Goal: Task Accomplishment & Management: Complete application form

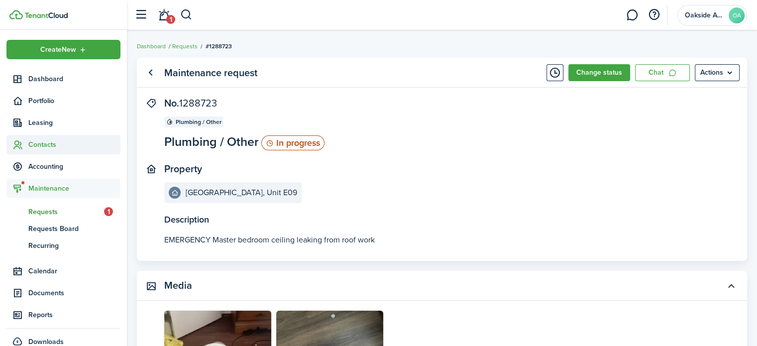
click at [44, 148] on span "Contacts" at bounding box center [74, 144] width 92 height 10
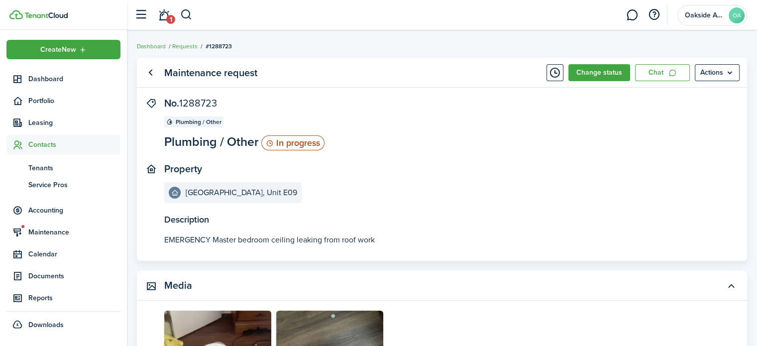
click at [54, 181] on span "Service Pros" at bounding box center [74, 185] width 92 height 10
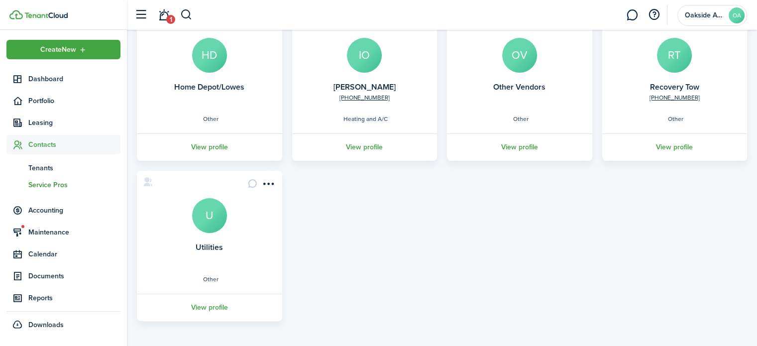
scroll to position [263, 0]
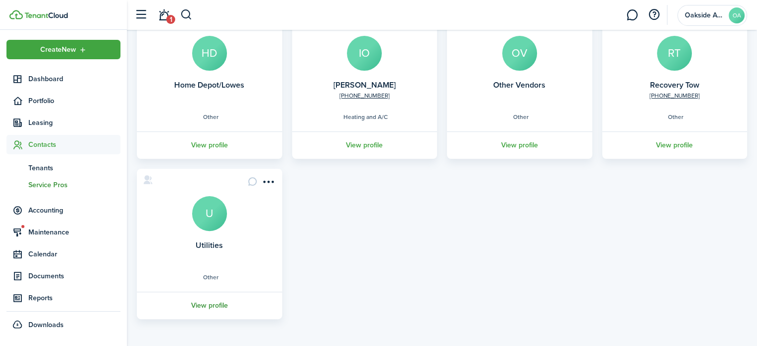
click at [201, 300] on link "View profile" at bounding box center [209, 305] width 148 height 27
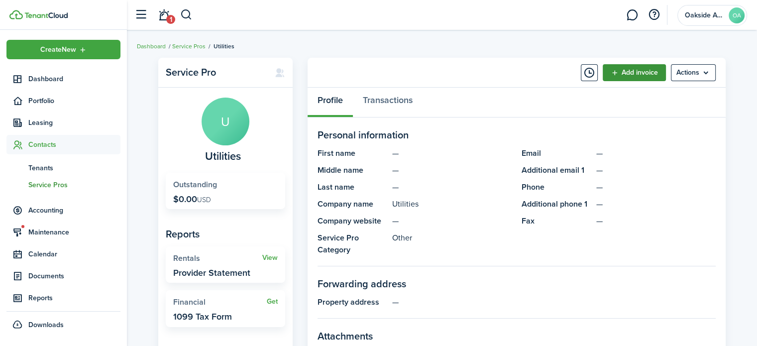
click at [640, 71] on link "Add invoice" at bounding box center [634, 72] width 63 height 17
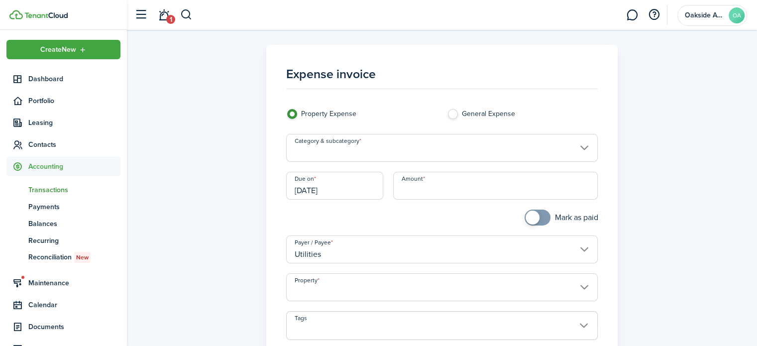
click at [380, 152] on input "Category & subcategory" at bounding box center [442, 148] width 312 height 28
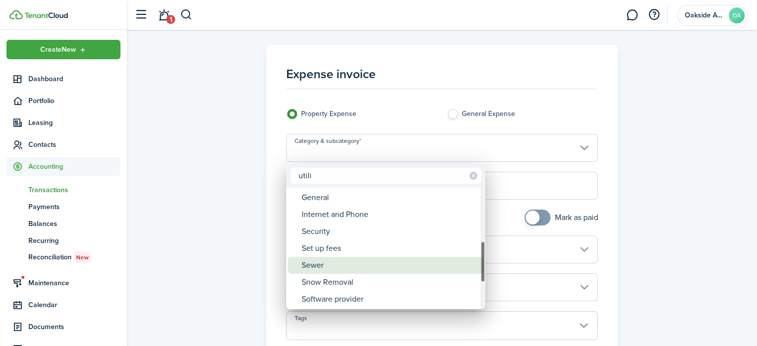
type input "utili"
click at [331, 268] on div "Sewer" at bounding box center [390, 265] width 176 height 17
type input "Utilities / Sewer"
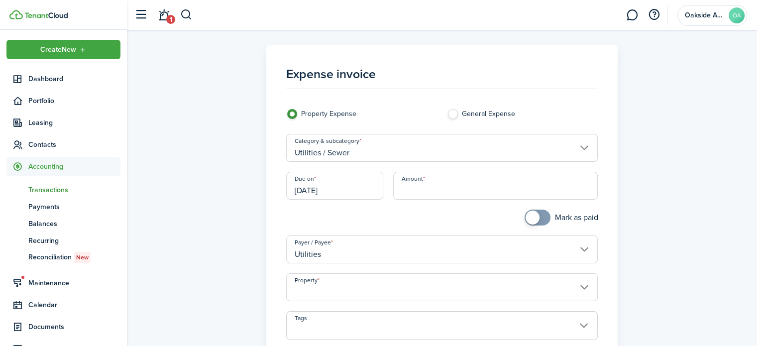
click at [315, 191] on input "[DATE]" at bounding box center [335, 186] width 98 height 28
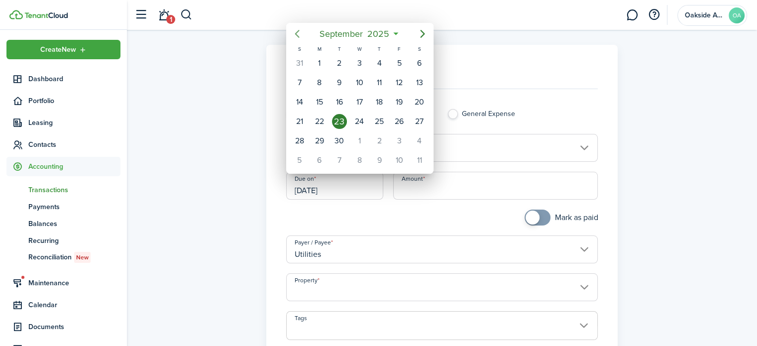
click at [301, 29] on icon "Previous page" at bounding box center [297, 34] width 12 height 12
click at [299, 33] on icon "Previous page" at bounding box center [297, 34] width 12 height 12
click at [376, 83] on div "10" at bounding box center [379, 82] width 15 height 15
type input "[DATE]"
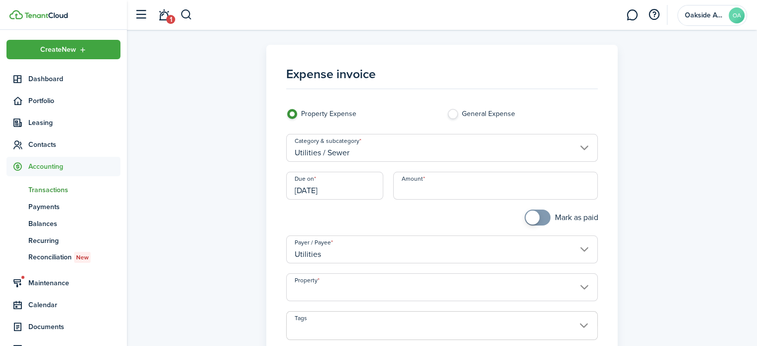
drag, startPoint x: 421, startPoint y: 192, endPoint x: 454, endPoint y: 189, distance: 33.5
click at [421, 192] on input "Amount" at bounding box center [495, 186] width 205 height 28
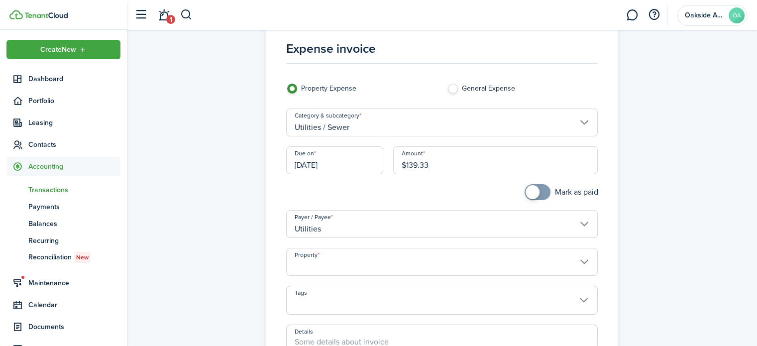
scroll to position [50, 0]
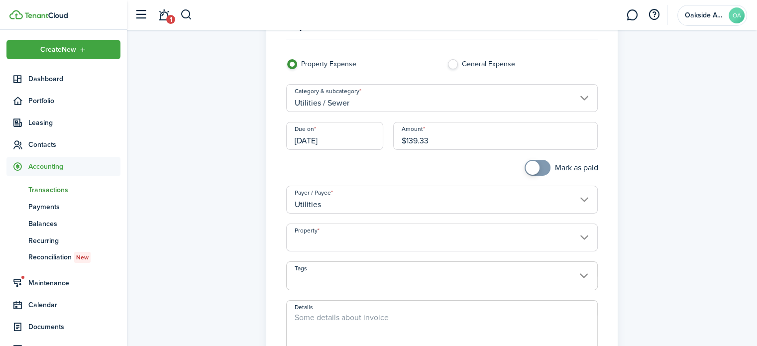
click at [318, 234] on input "Property" at bounding box center [442, 237] width 312 height 28
type input "$139.33"
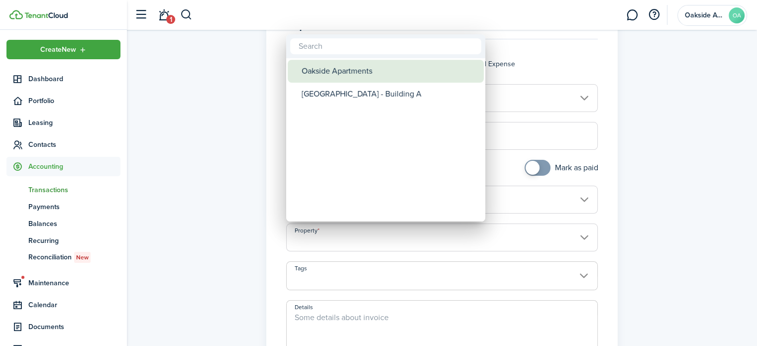
click at [359, 68] on div "Oakside Apartments" at bounding box center [390, 71] width 176 height 23
type input "Oakside Apartments"
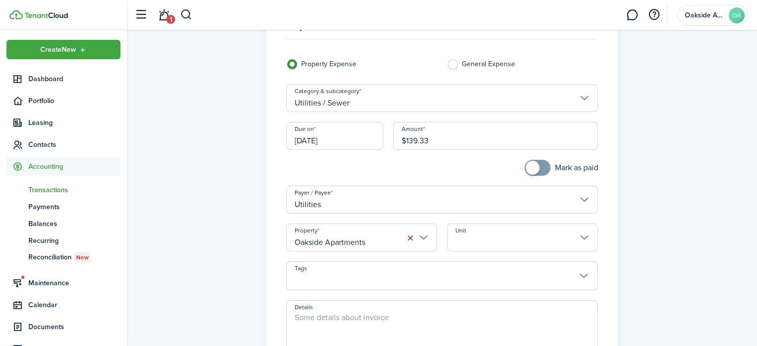
click at [478, 237] on input "Unit" at bounding box center [522, 237] width 151 height 28
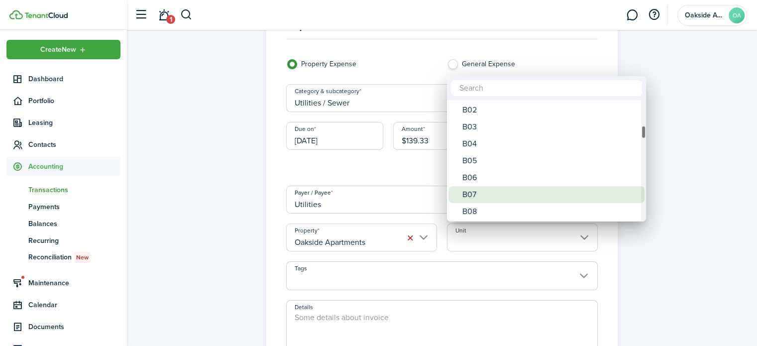
click at [490, 191] on div "B07" at bounding box center [550, 194] width 176 height 17
type input "B07"
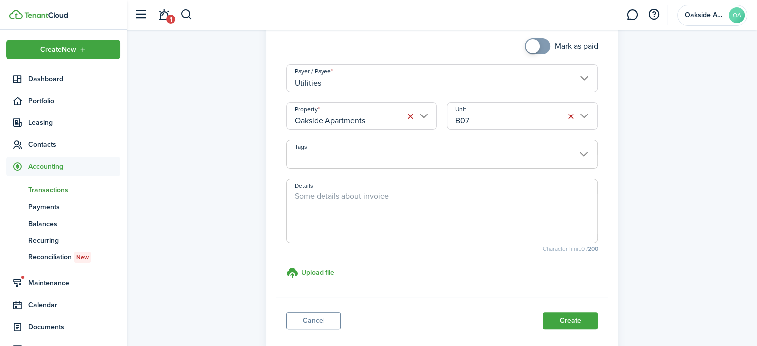
scroll to position [199, 0]
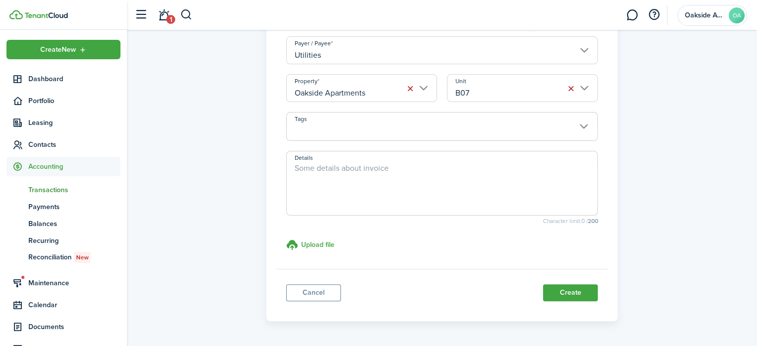
click at [321, 183] on textarea "Details" at bounding box center [442, 186] width 311 height 48
type textarea "JOCO Wastewater ([DATE] - [DATE])"
click at [572, 289] on button "Create" at bounding box center [570, 292] width 55 height 17
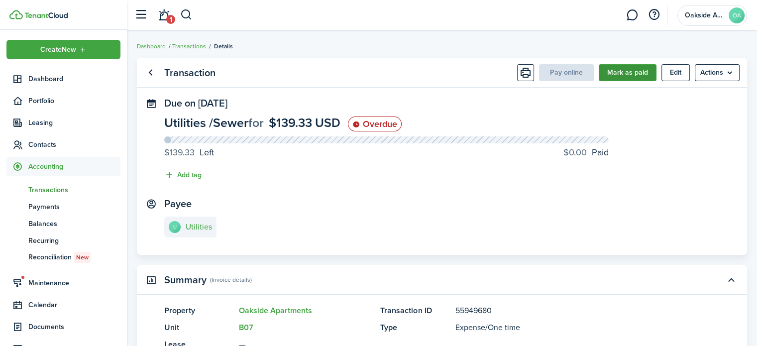
click at [615, 72] on button "Mark as paid" at bounding box center [628, 72] width 58 height 17
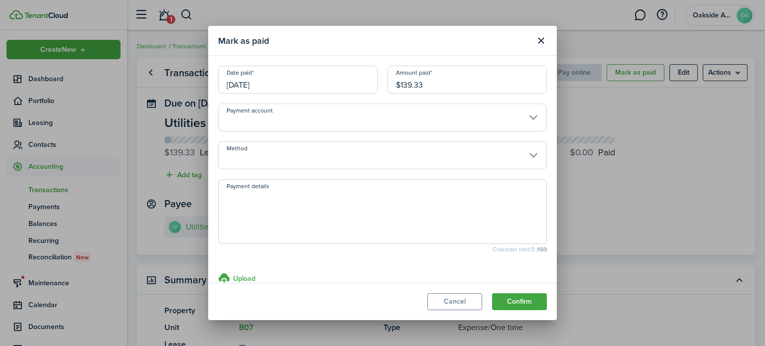
click at [310, 121] on input "Payment account" at bounding box center [382, 118] width 329 height 28
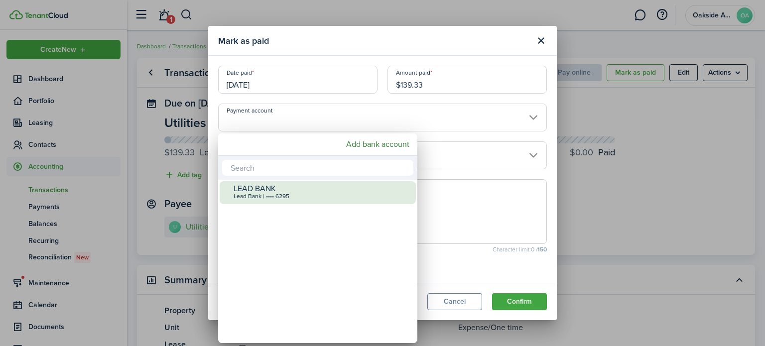
click at [261, 191] on div "LEAD BANK" at bounding box center [321, 188] width 176 height 9
type input "•••• •••• •••• 6295"
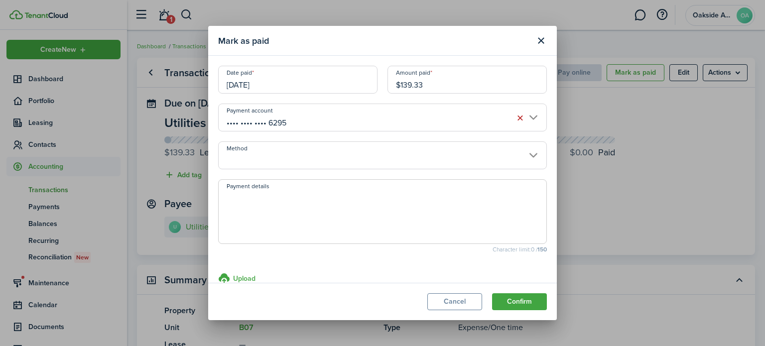
click at [253, 157] on input "Method" at bounding box center [382, 155] width 329 height 28
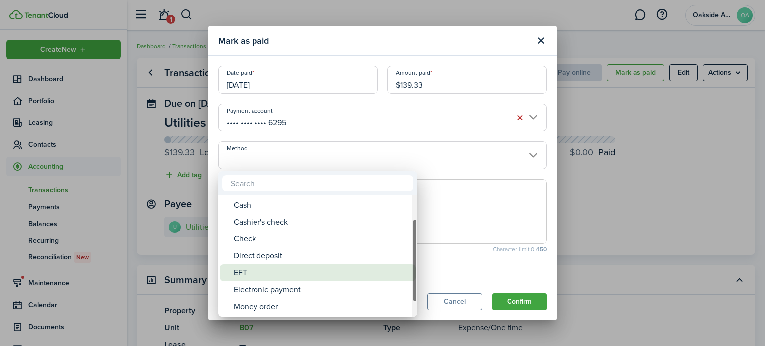
click at [264, 272] on div "EFT" at bounding box center [321, 272] width 176 height 17
type input "EFT"
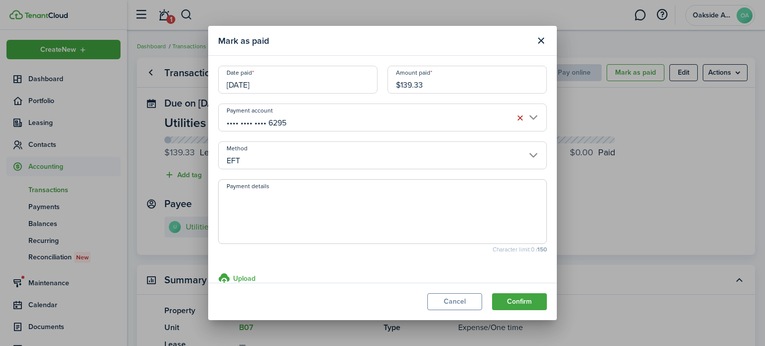
click at [248, 206] on textarea "Payment details" at bounding box center [383, 215] width 328 height 48
click at [534, 300] on button "Confirm" at bounding box center [519, 301] width 55 height 17
